Goal: Information Seeking & Learning: Learn about a topic

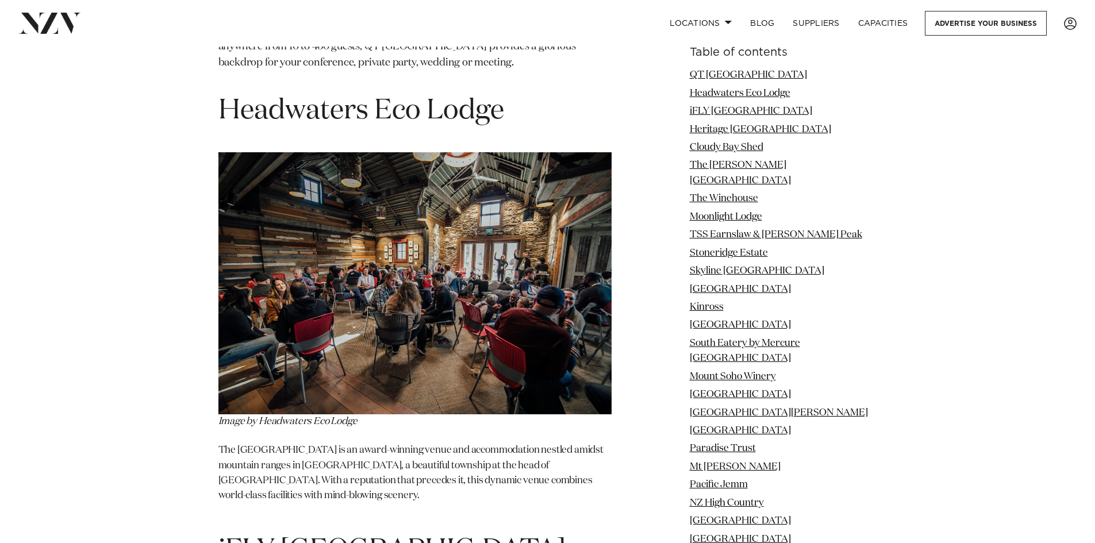
scroll to position [1839, 0]
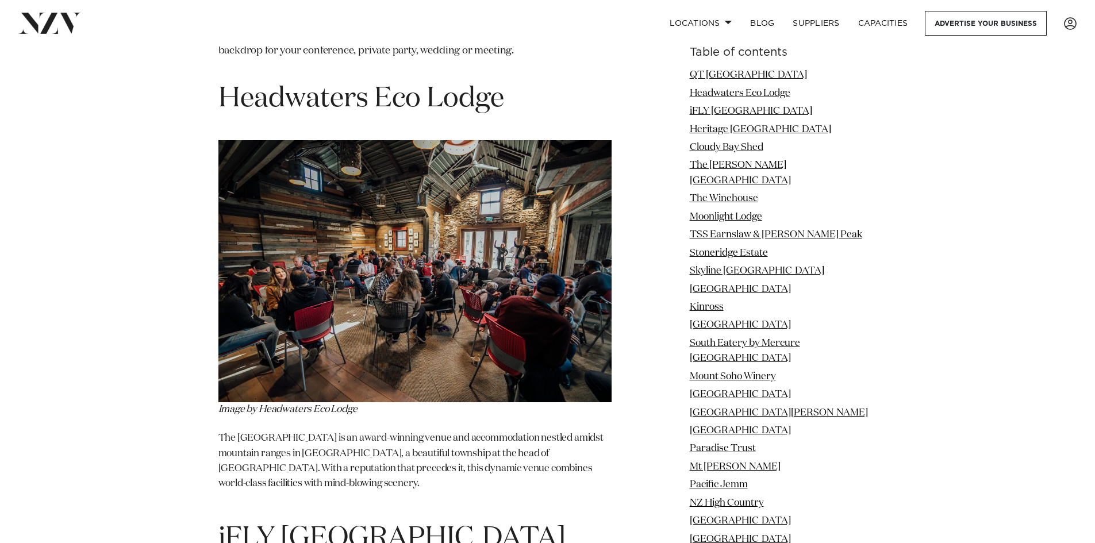
click at [866, 369] on li "Mount Soho Winery" at bounding box center [782, 376] width 187 height 15
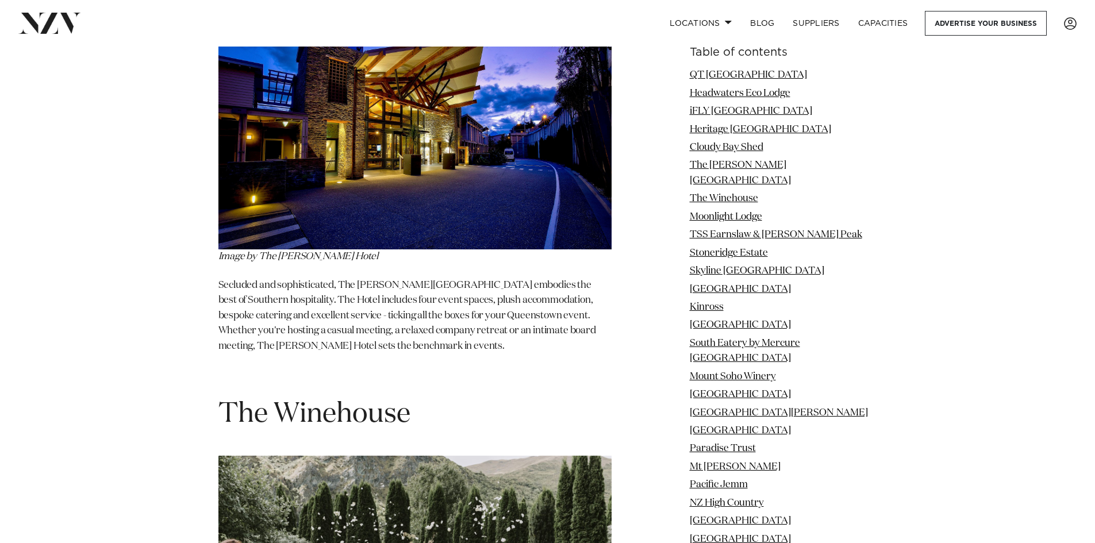
scroll to position [3865, 0]
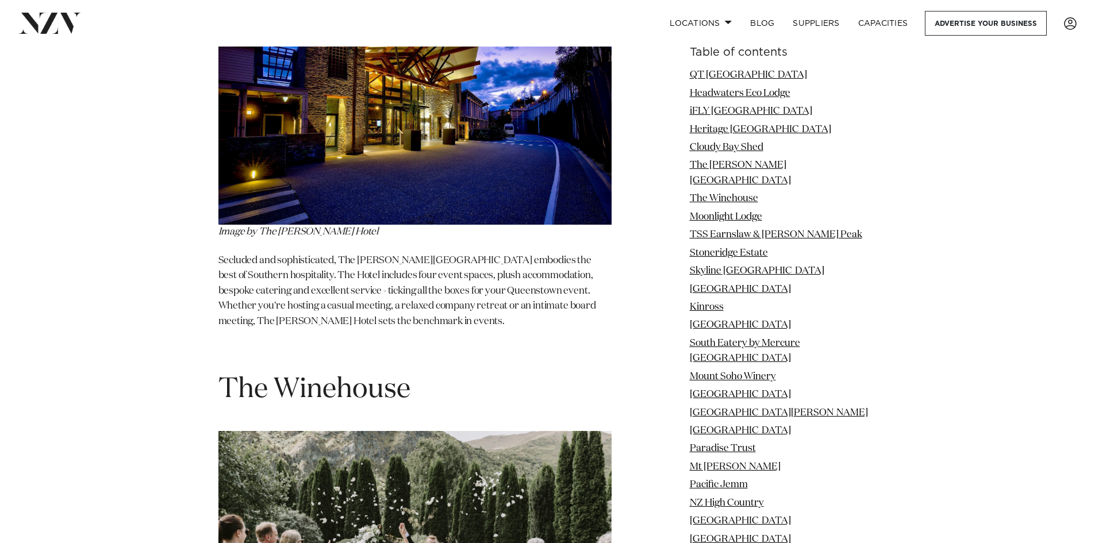
click at [318, 253] on p "Secluded and sophisticated, The [PERSON_NAME][GEOGRAPHIC_DATA] embodies the bes…" at bounding box center [414, 291] width 393 height 76
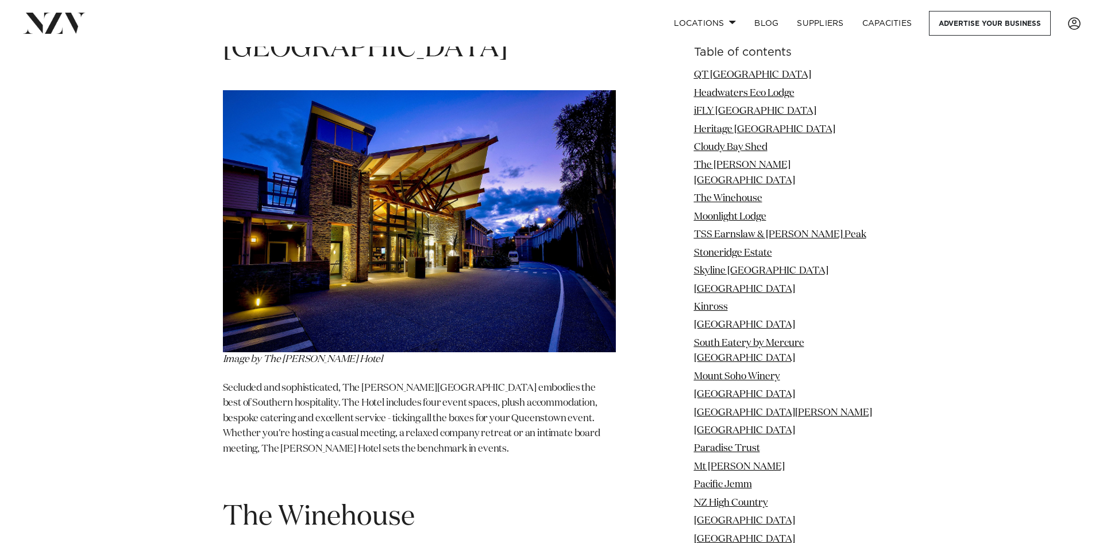
scroll to position [3707, 0]
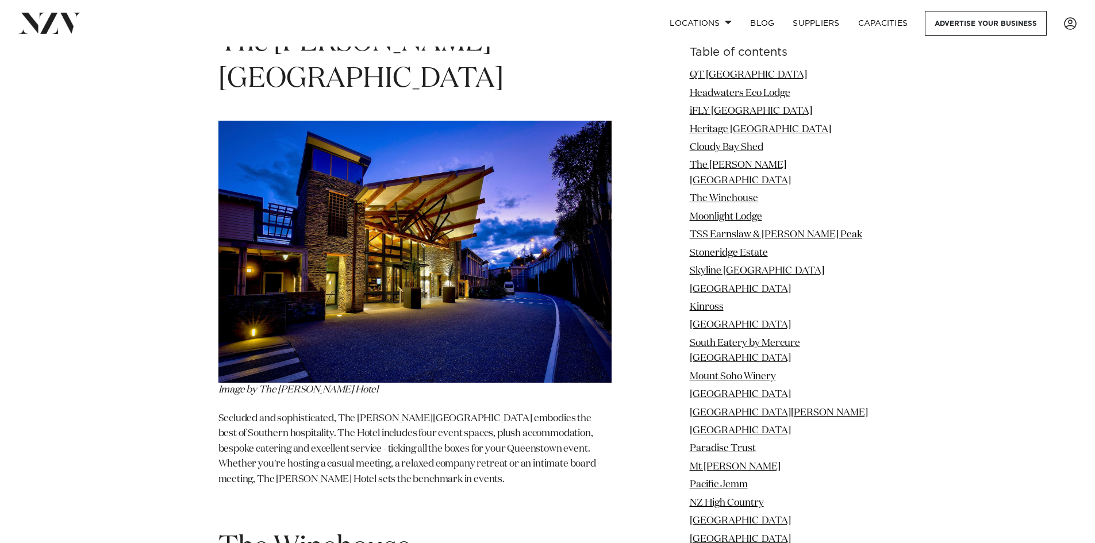
click at [329, 179] on img at bounding box center [414, 252] width 393 height 262
